Goal: Task Accomplishment & Management: Use online tool/utility

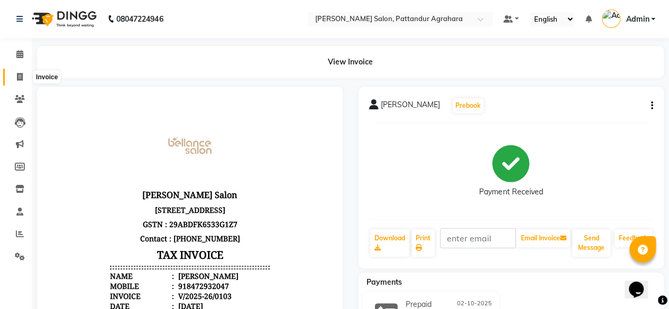
click at [21, 76] on icon at bounding box center [20, 77] width 6 height 8
select select "service"
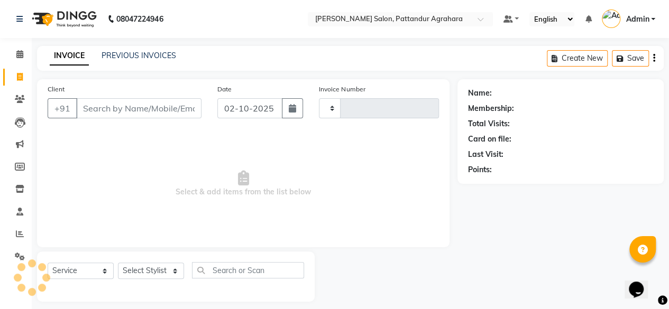
scroll to position [8, 0]
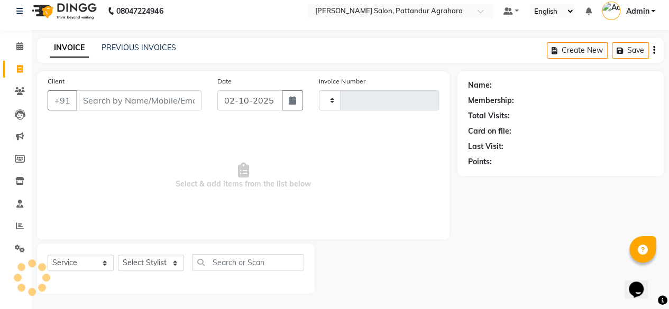
type input "0104"
select select "9009"
click at [134, 47] on link "PREVIOUS INVOICES" at bounding box center [139, 48] width 75 height 10
